Goal: Transaction & Acquisition: Purchase product/service

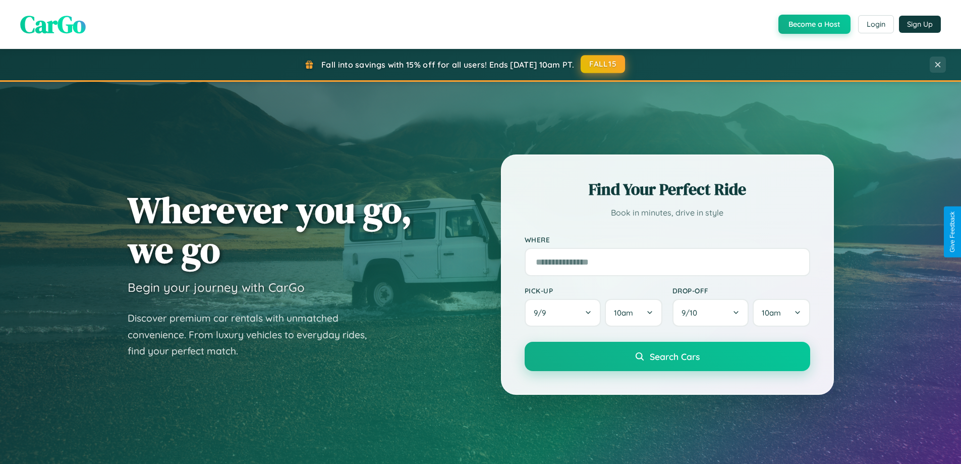
click at [603, 64] on button "FALL15" at bounding box center [603, 64] width 44 height 18
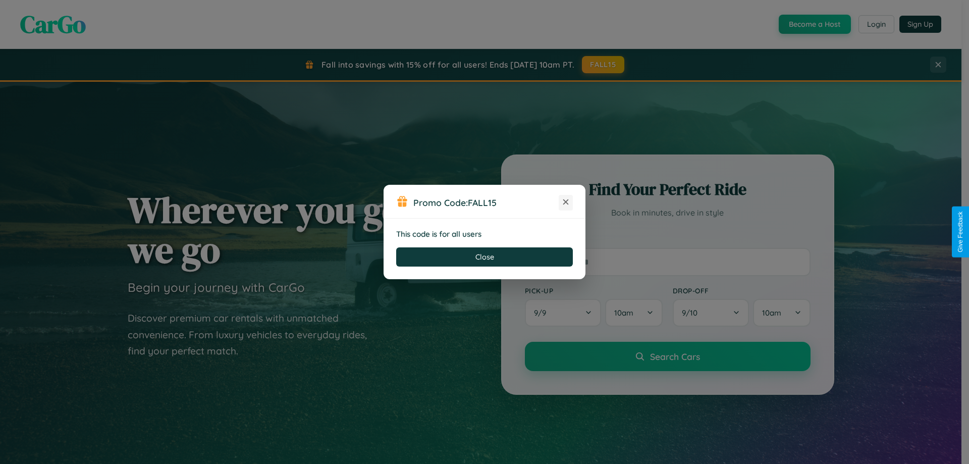
click at [566, 202] on icon at bounding box center [565, 202] width 10 height 10
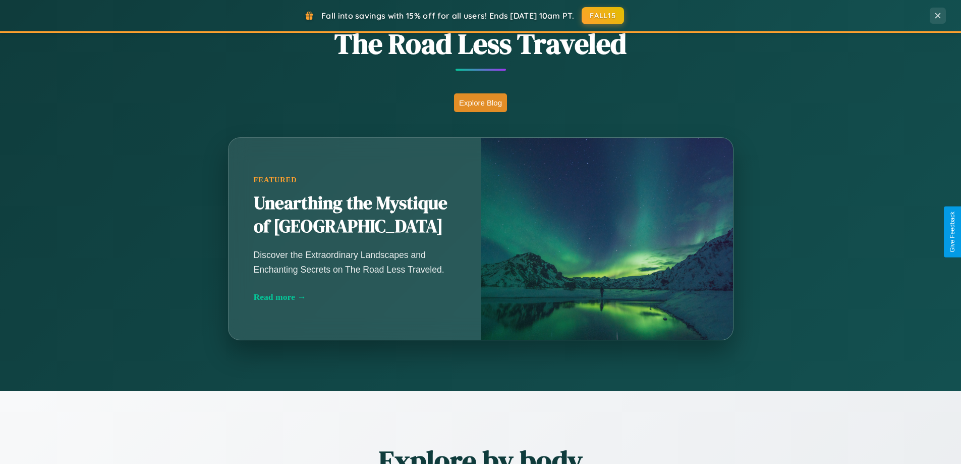
scroll to position [888, 0]
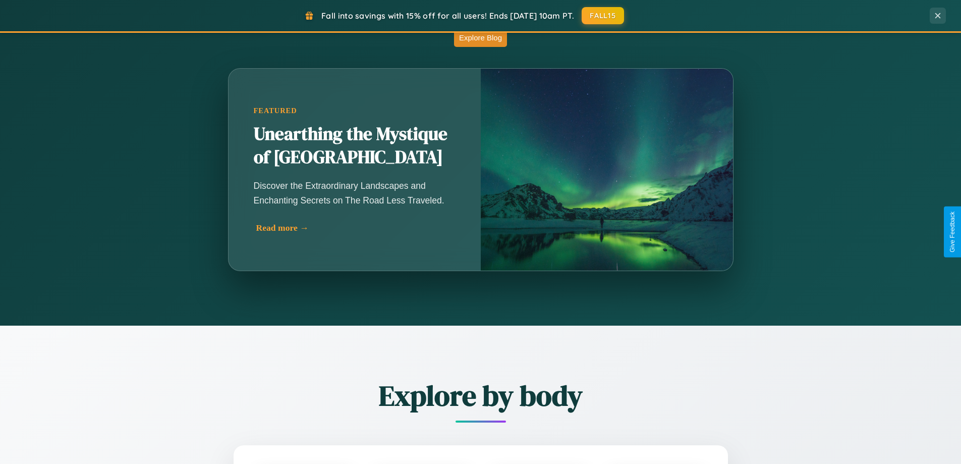
click at [356, 228] on div "Read more →" at bounding box center [357, 227] width 202 height 11
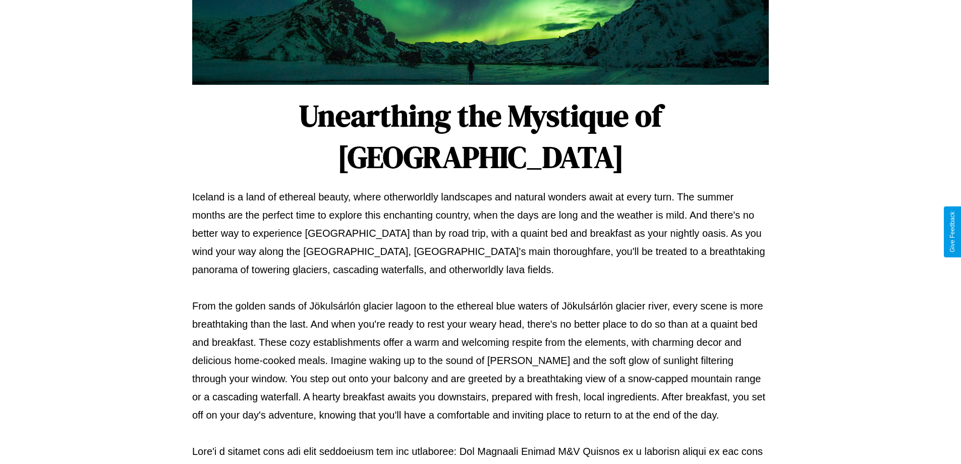
scroll to position [326, 0]
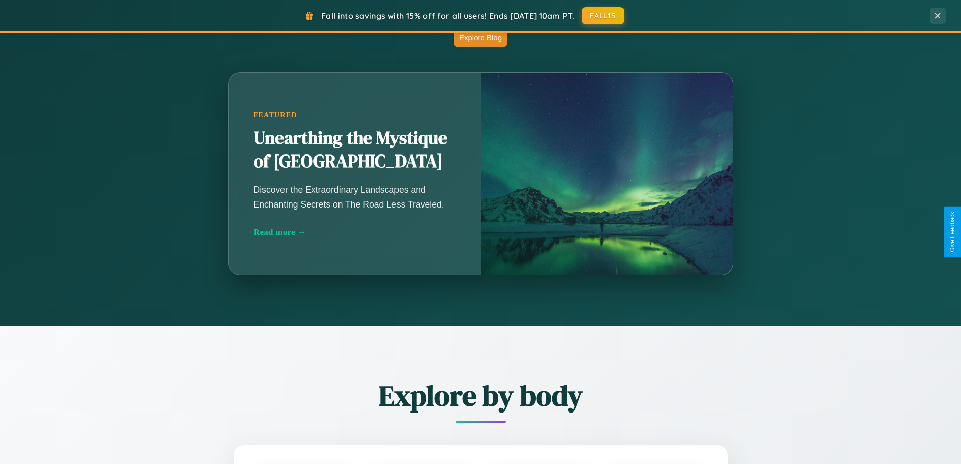
scroll to position [1182, 0]
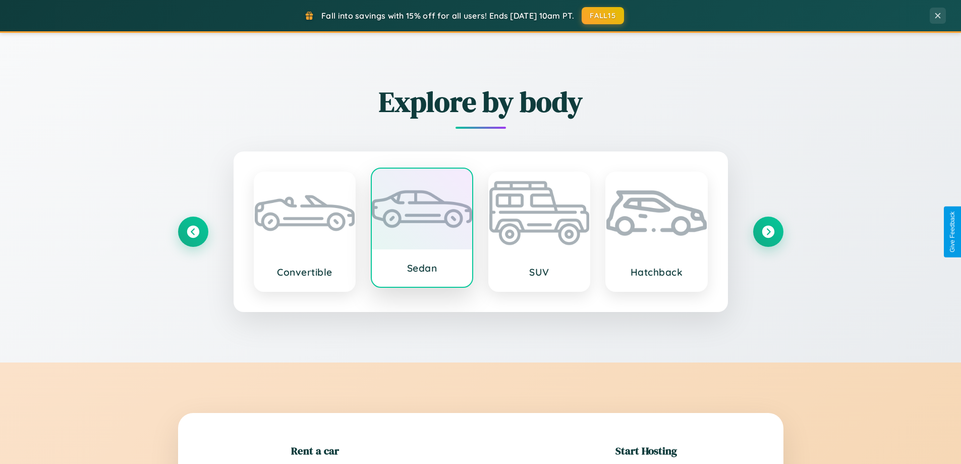
click at [422, 230] on div at bounding box center [422, 208] width 100 height 81
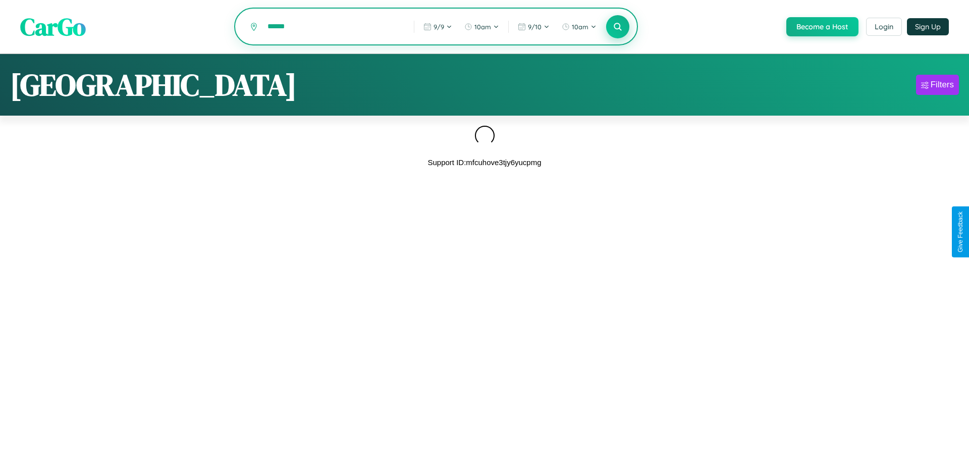
type input "******"
click at [616, 27] on icon at bounding box center [617, 27] width 10 height 10
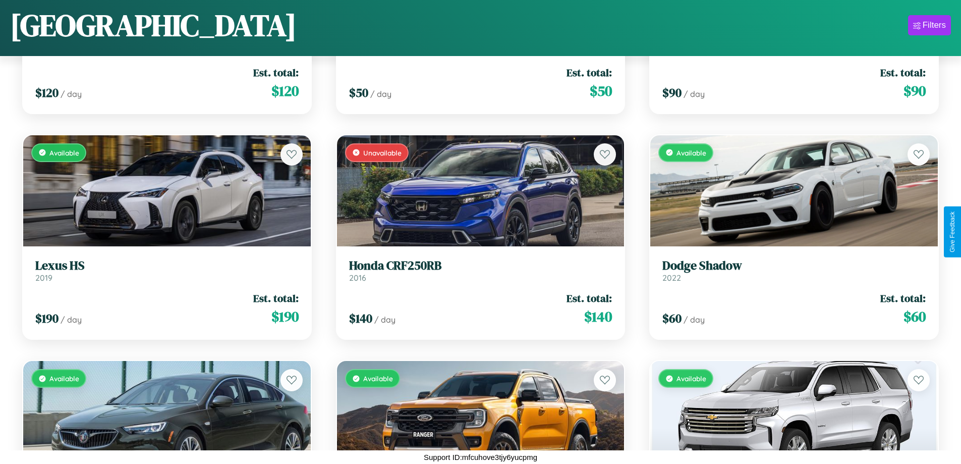
scroll to position [4886, 0]
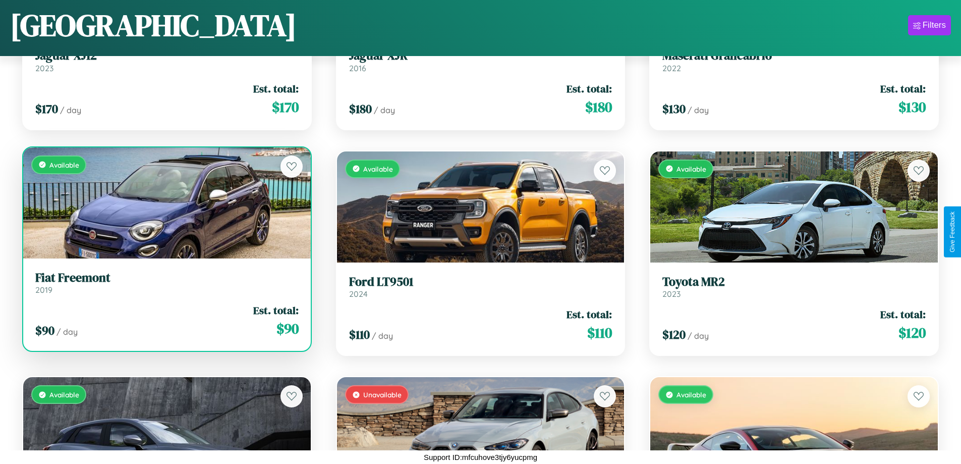
click at [165, 282] on h3 "Fiat Freemont" at bounding box center [166, 277] width 263 height 15
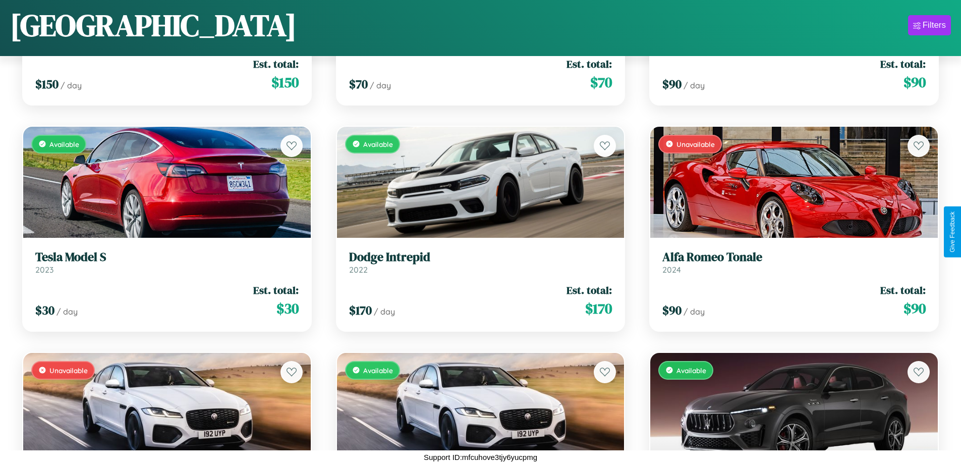
scroll to position [3756, 0]
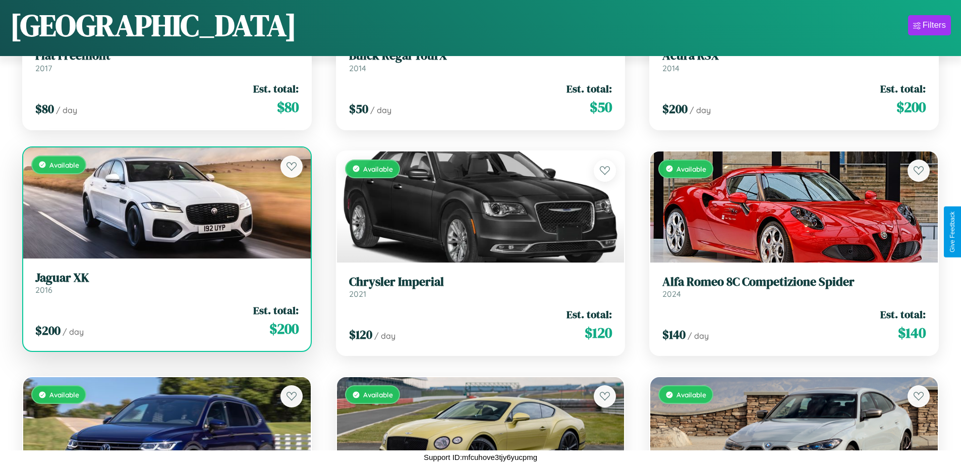
click at [165, 285] on link "Jaguar XK 2016" at bounding box center [166, 282] width 263 height 25
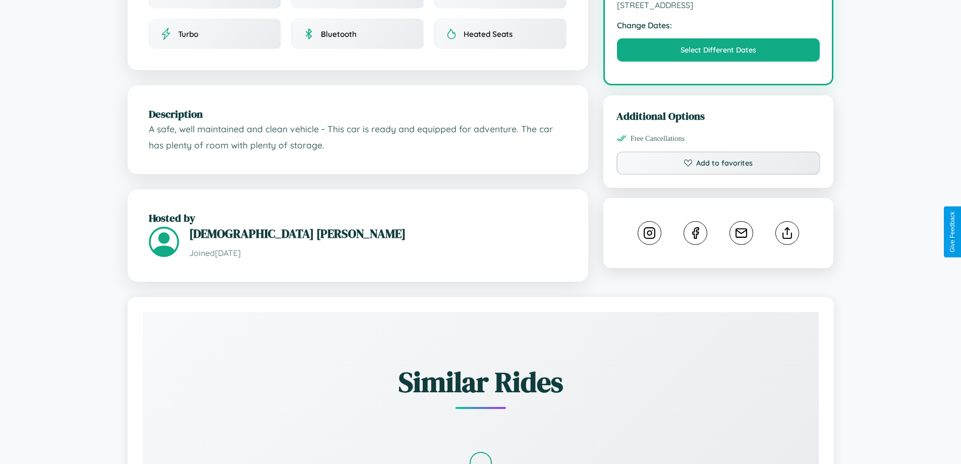
scroll to position [331, 0]
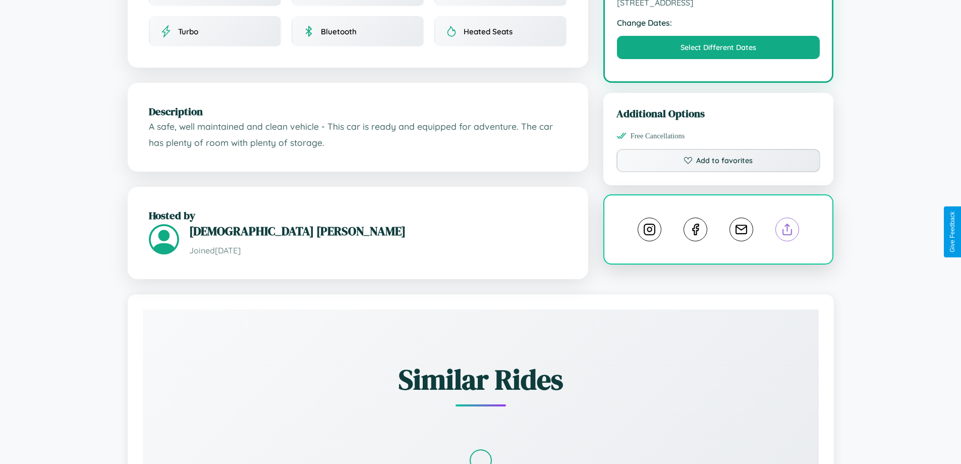
click at [787, 231] on line at bounding box center [787, 227] width 0 height 7
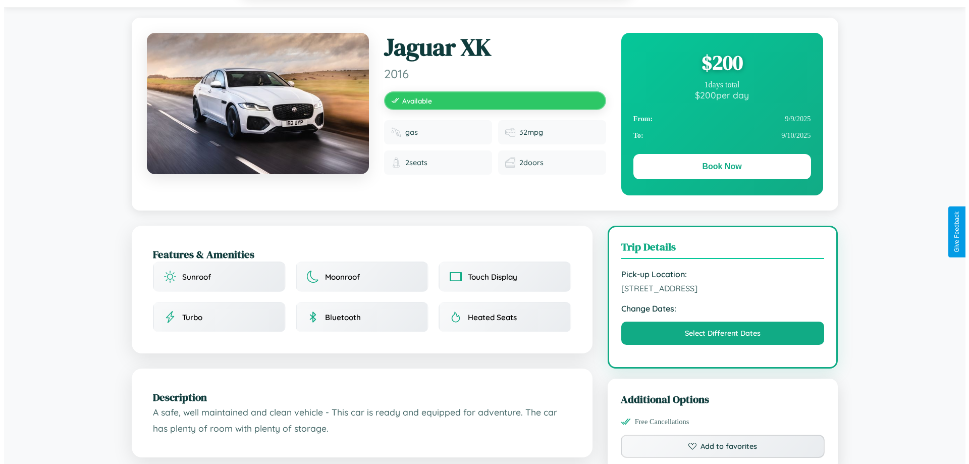
scroll to position [0, 0]
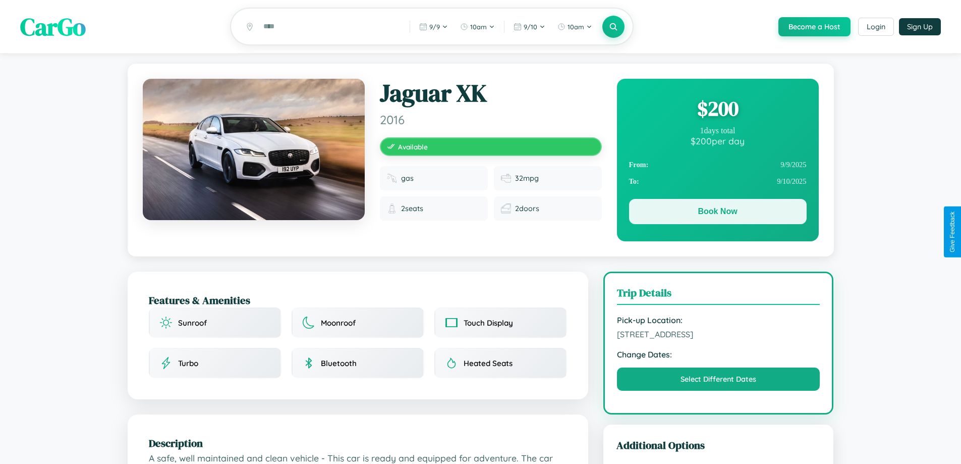
click at [717, 213] on button "Book Now" at bounding box center [718, 211] width 178 height 25
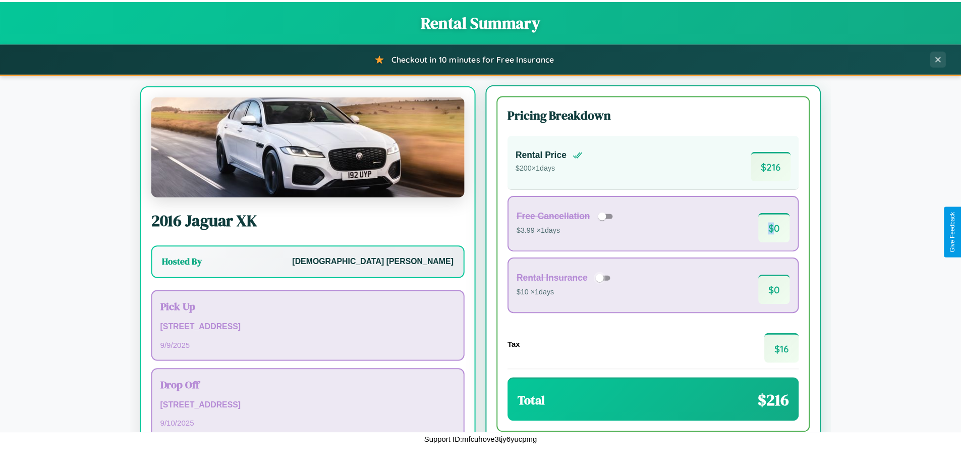
scroll to position [47, 0]
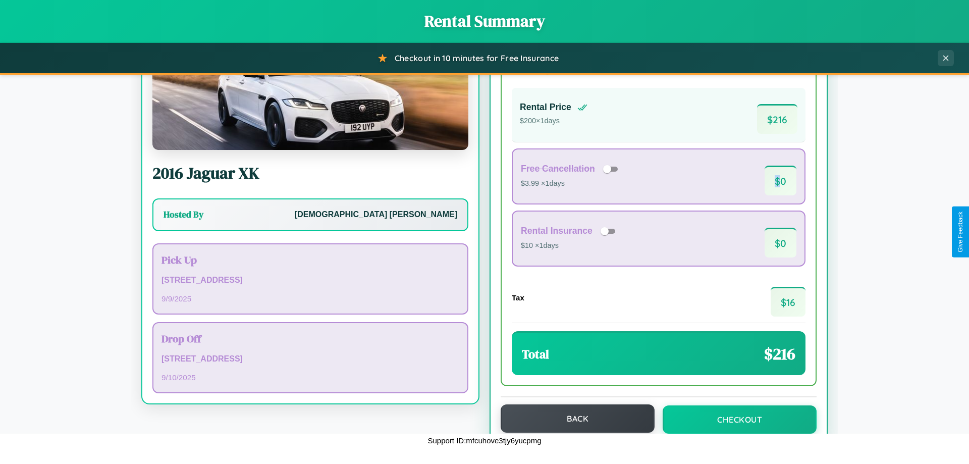
click at [573, 418] on button "Back" at bounding box center [577, 418] width 154 height 28
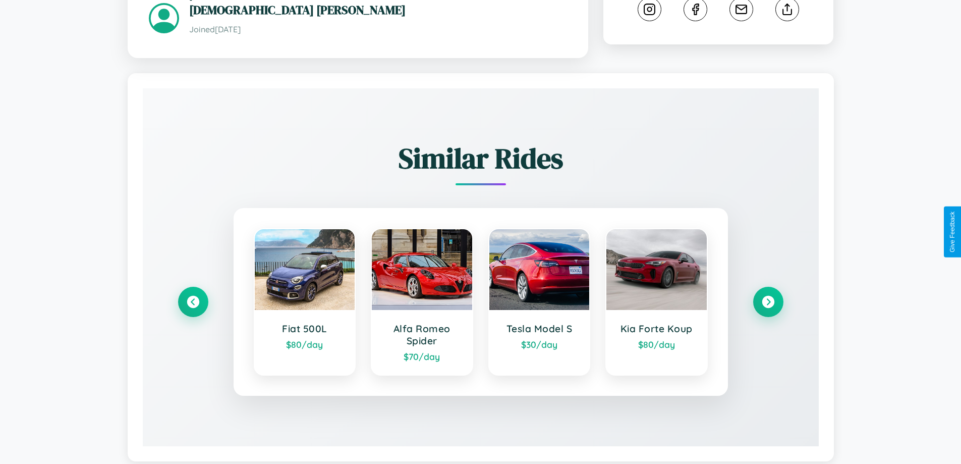
scroll to position [575, 0]
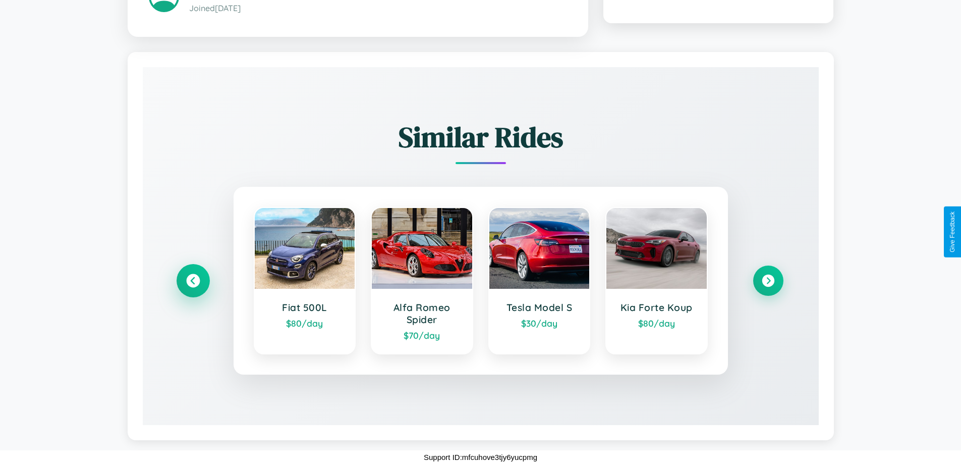
click at [193, 280] on icon at bounding box center [193, 281] width 14 height 14
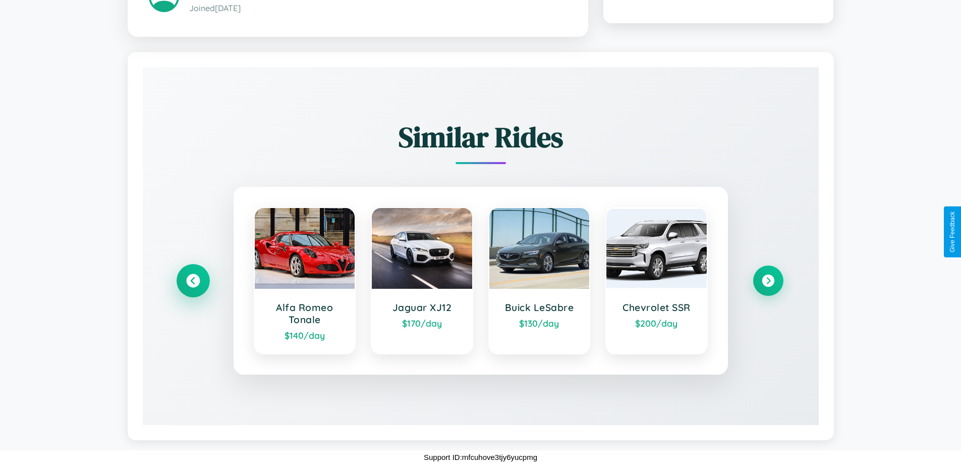
click at [193, 280] on icon at bounding box center [193, 281] width 14 height 14
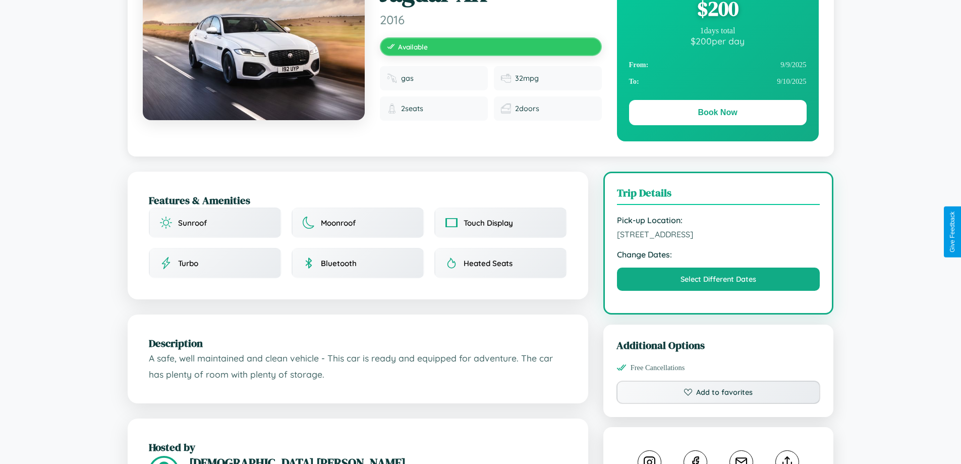
scroll to position [0, 0]
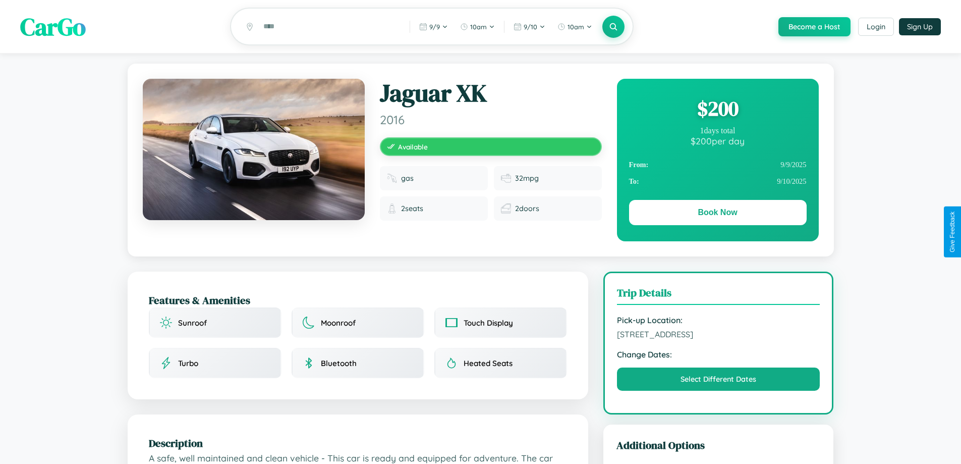
click at [717, 110] on div "$ 200" at bounding box center [718, 108] width 178 height 27
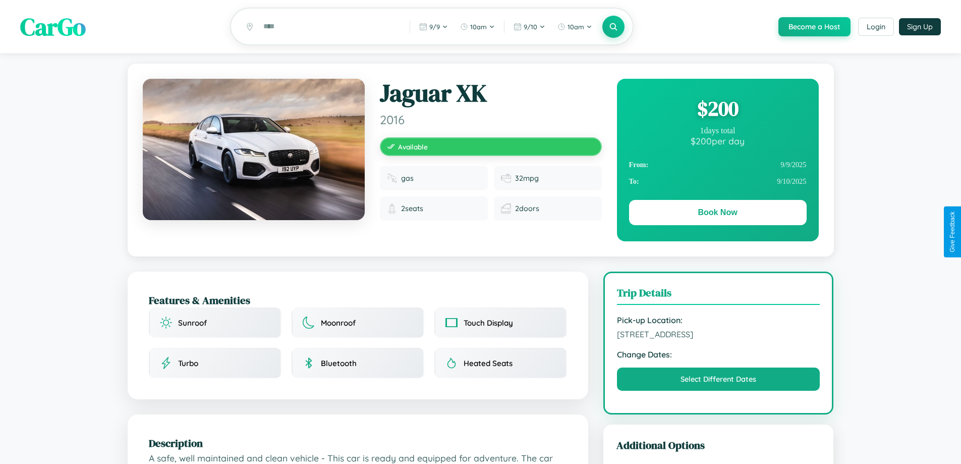
click at [717, 110] on div "$ 200" at bounding box center [718, 108] width 178 height 27
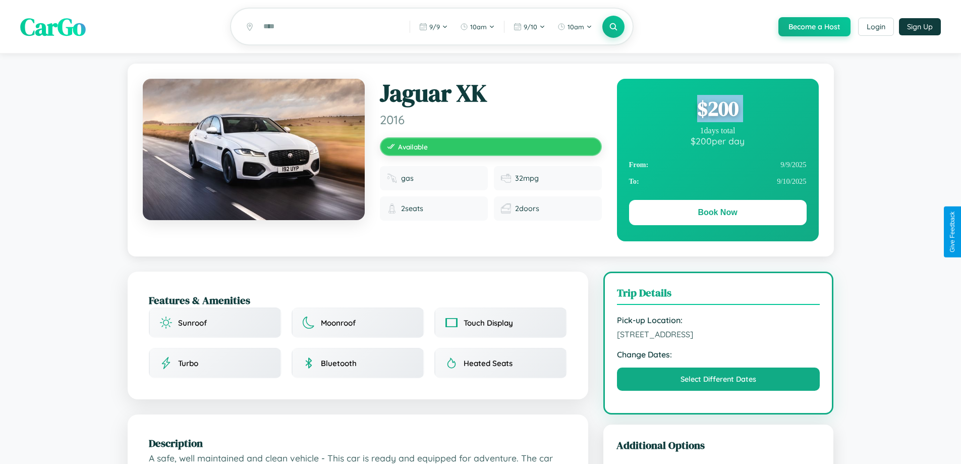
click at [717, 110] on div "$ 200" at bounding box center [718, 108] width 178 height 27
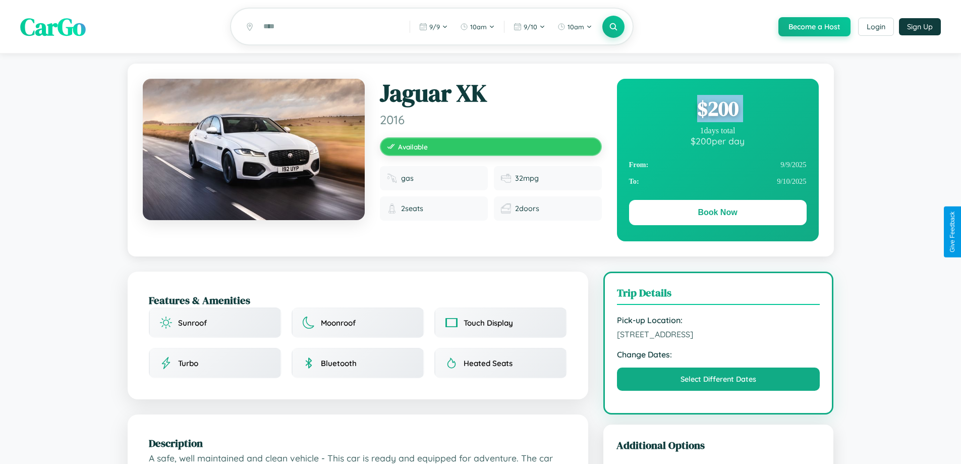
click at [717, 110] on div "$ 200" at bounding box center [718, 108] width 178 height 27
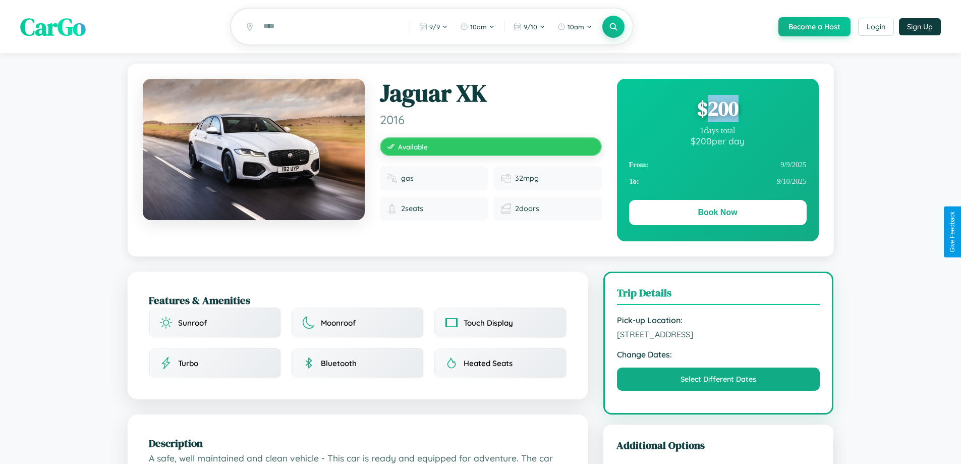
click at [717, 110] on div "$ 200" at bounding box center [718, 108] width 178 height 27
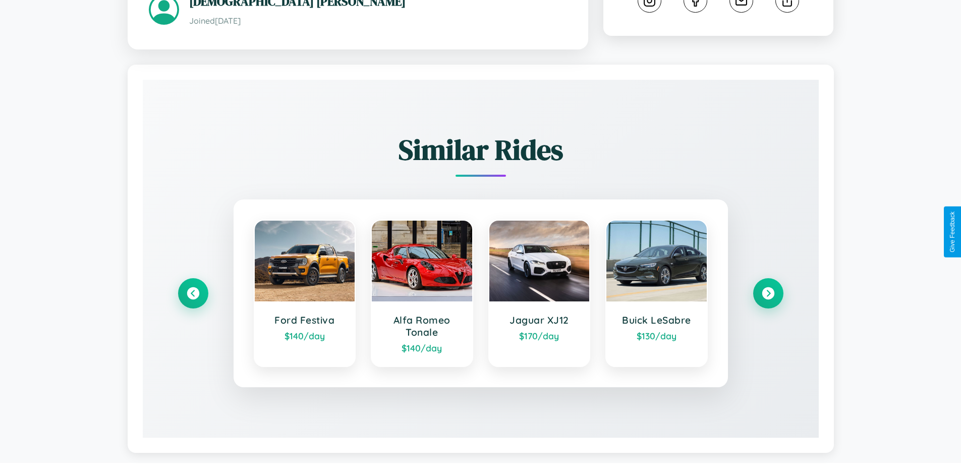
scroll to position [575, 0]
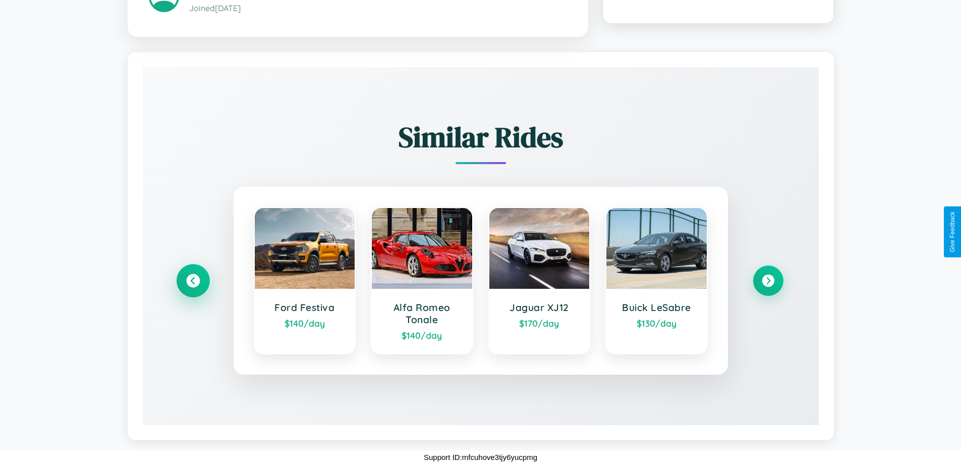
click at [193, 280] on icon at bounding box center [193, 281] width 14 height 14
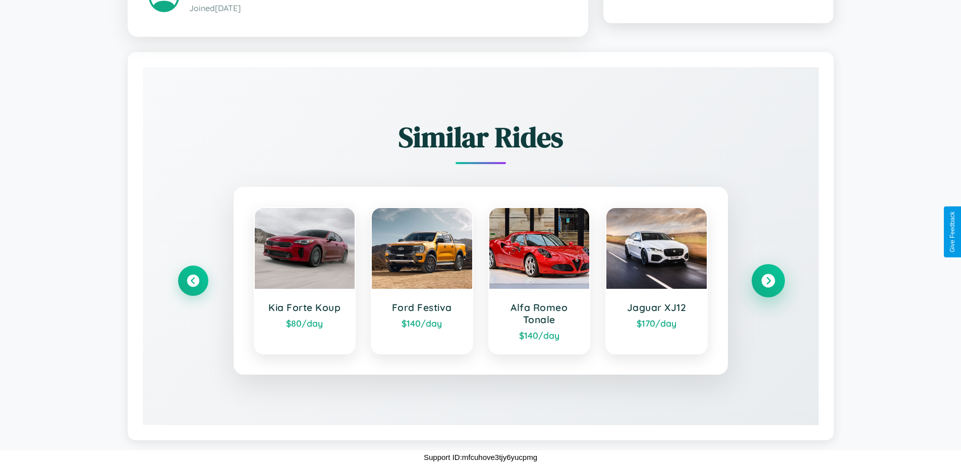
click at [768, 280] on icon at bounding box center [768, 281] width 14 height 14
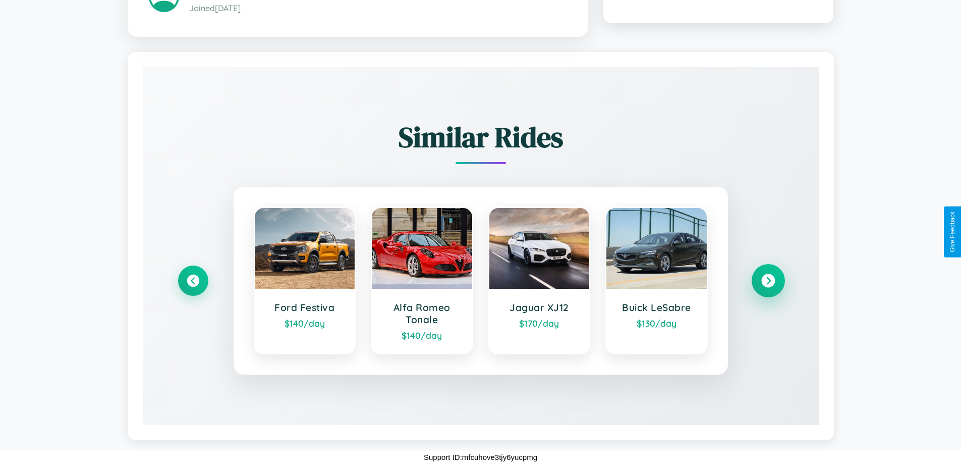
click at [768, 280] on icon at bounding box center [768, 281] width 14 height 14
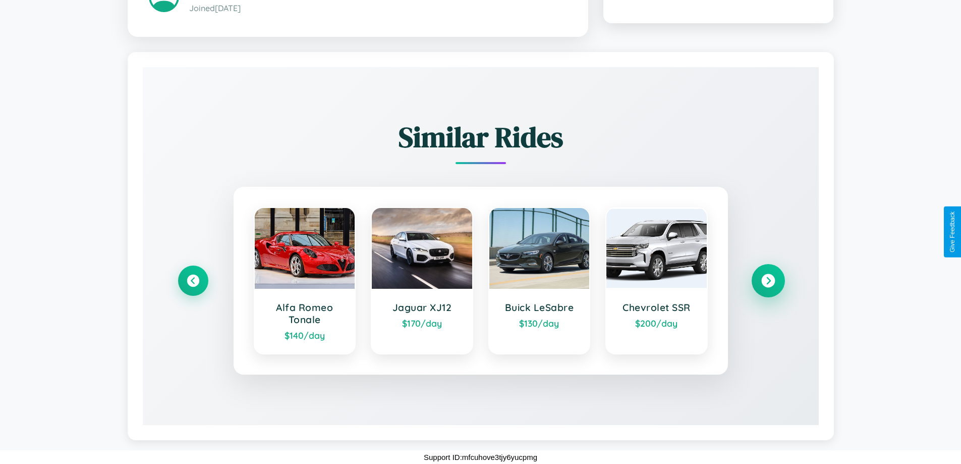
click at [768, 280] on icon at bounding box center [768, 281] width 14 height 14
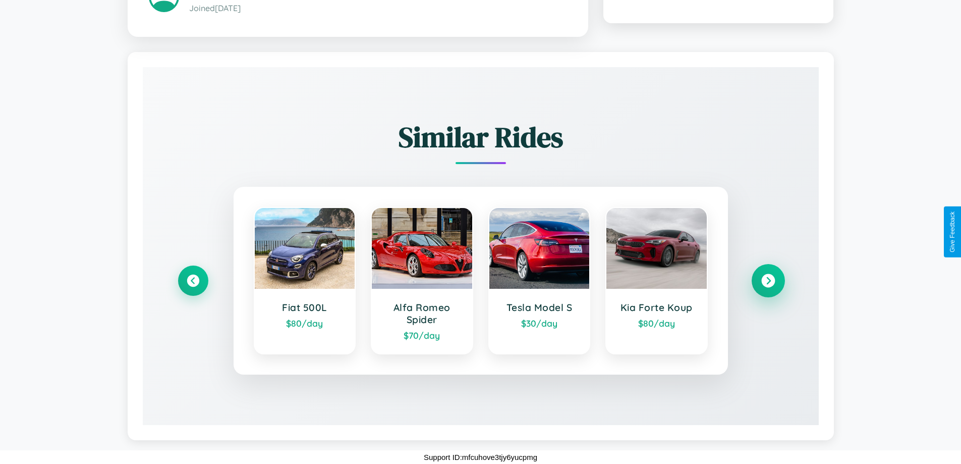
click at [768, 280] on icon at bounding box center [768, 281] width 14 height 14
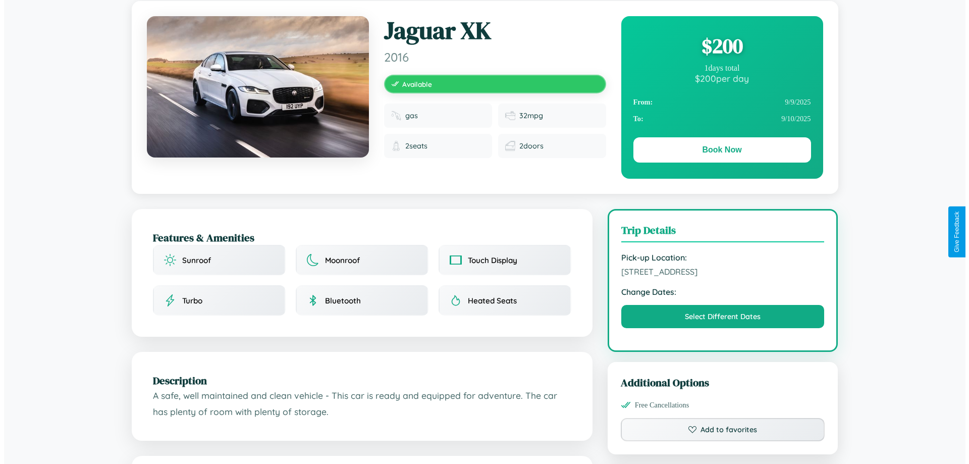
scroll to position [0, 0]
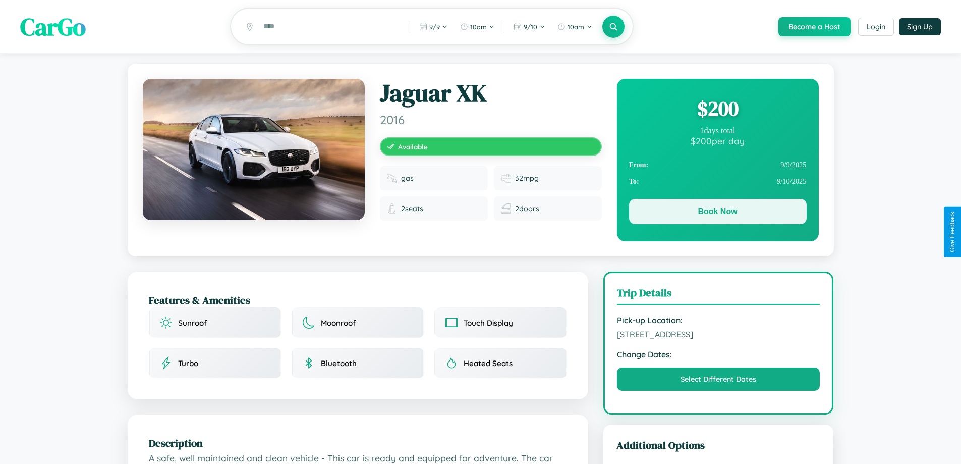
click at [717, 213] on button "Book Now" at bounding box center [718, 211] width 178 height 25
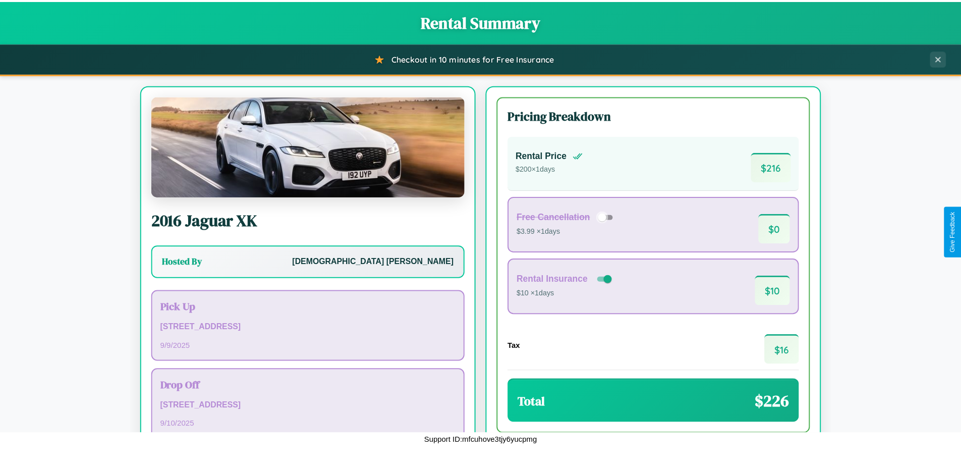
scroll to position [69, 0]
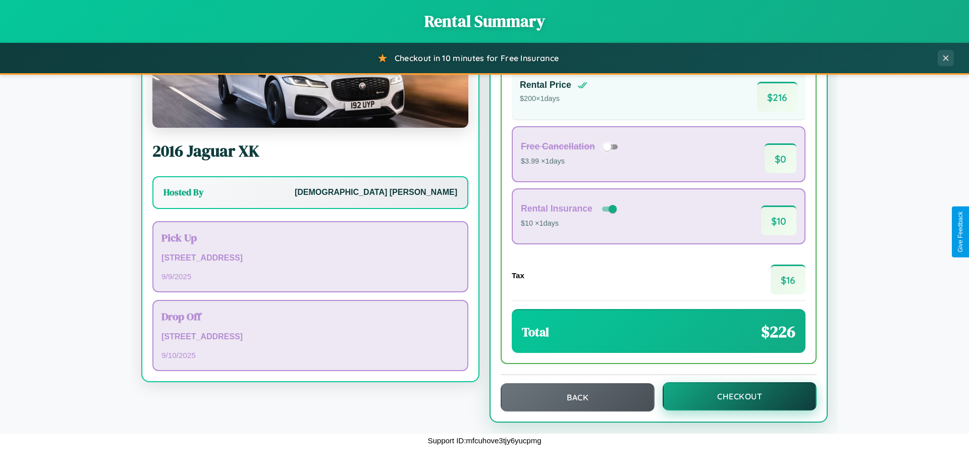
click at [732, 396] on button "Checkout" at bounding box center [739, 396] width 154 height 28
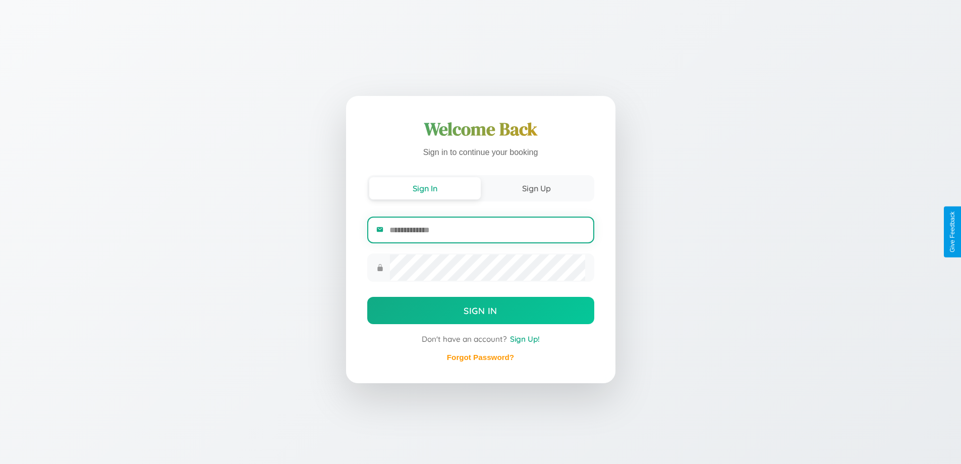
click at [487, 231] on input "email" at bounding box center [486, 229] width 195 height 25
